Goal: Transaction & Acquisition: Purchase product/service

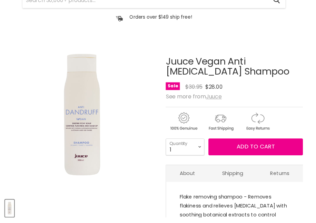
click at [217, 97] on u "Juuce" at bounding box center [219, 99] width 16 height 8
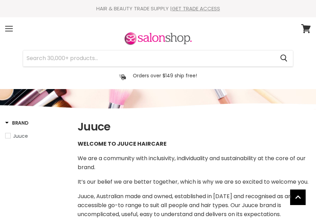
select select "manual"
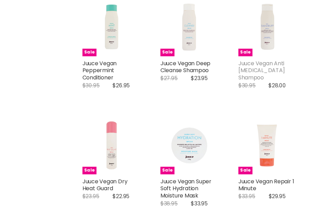
scroll to position [1045, 0]
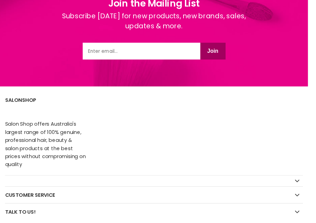
scroll to position [880, 0]
